Goal: Information Seeking & Learning: Learn about a topic

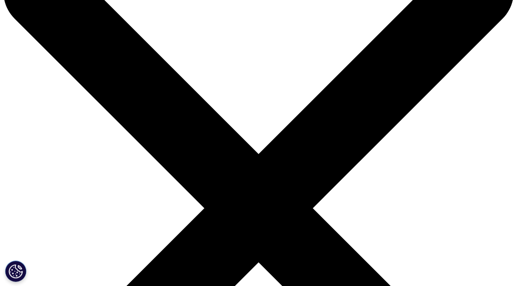
scroll to position [59, 0]
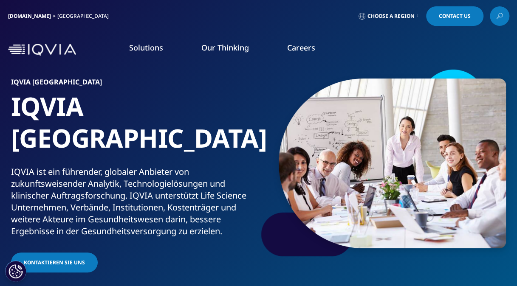
click at [135, 52] on link "Solutions" at bounding box center [146, 47] width 34 height 10
click at [45, 178] on link "Healthcare" at bounding box center [36, 178] width 31 height 8
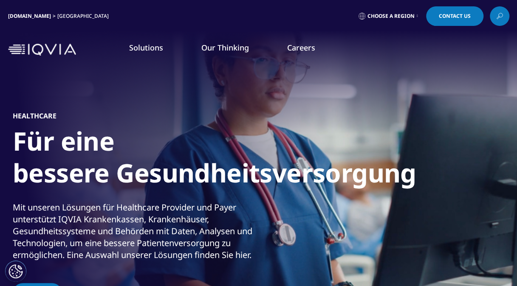
click at [402, 15] on span "Choose a Region" at bounding box center [391, 16] width 47 height 7
